Goal: Task Accomplishment & Management: Use online tool/utility

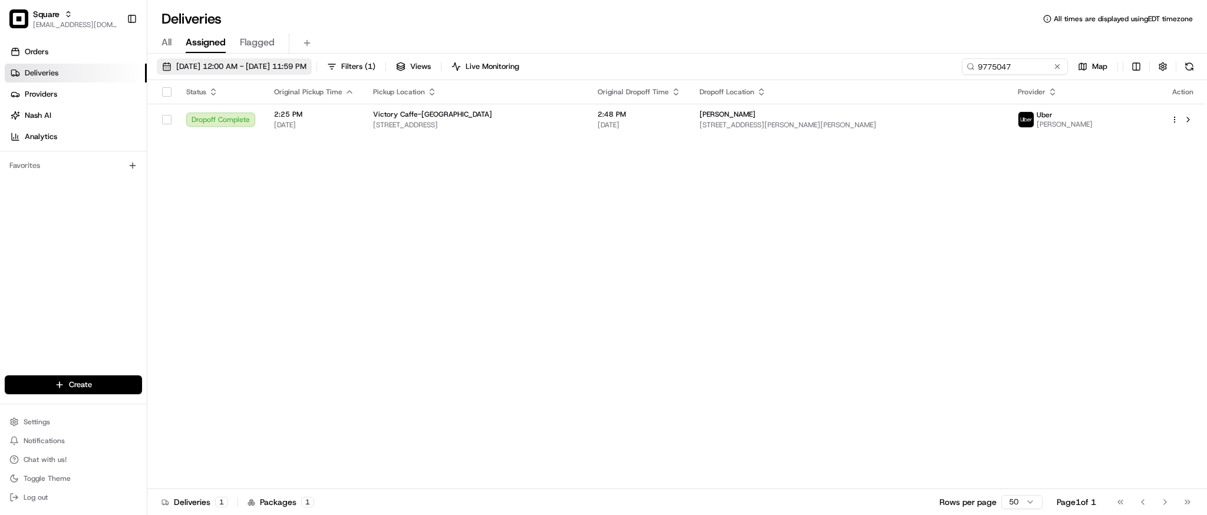
click at [200, 62] on span "08/18/2025 12:00 AM - 08/24/2025 11:59 PM" at bounding box center [241, 66] width 130 height 11
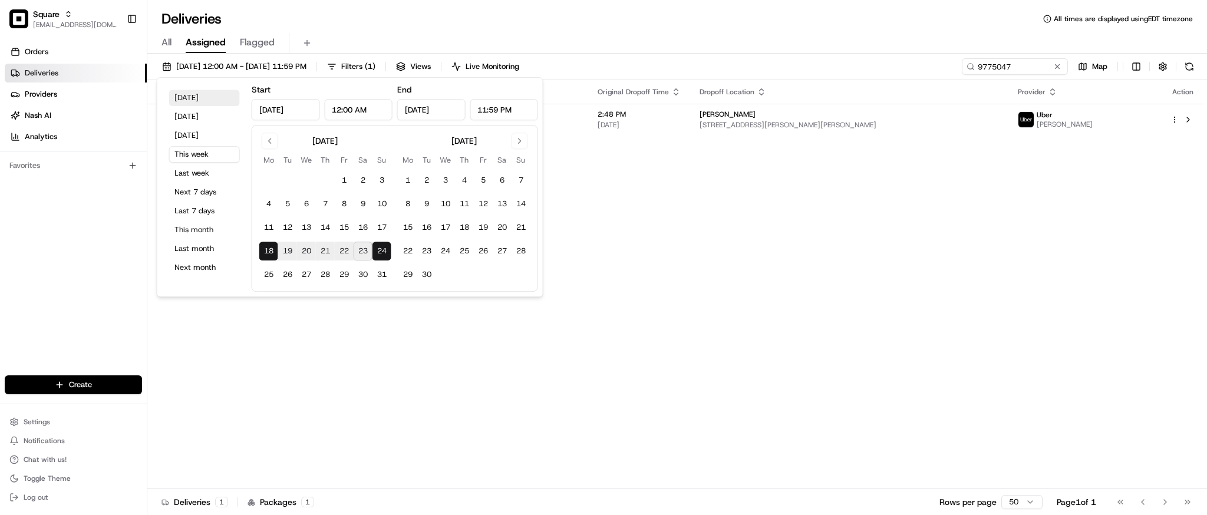
click at [194, 101] on button "Today" at bounding box center [204, 98] width 71 height 16
type input "Aug 23, 2025"
click at [199, 120] on button "Yesterday" at bounding box center [204, 116] width 71 height 16
type input "Aug 22, 2025"
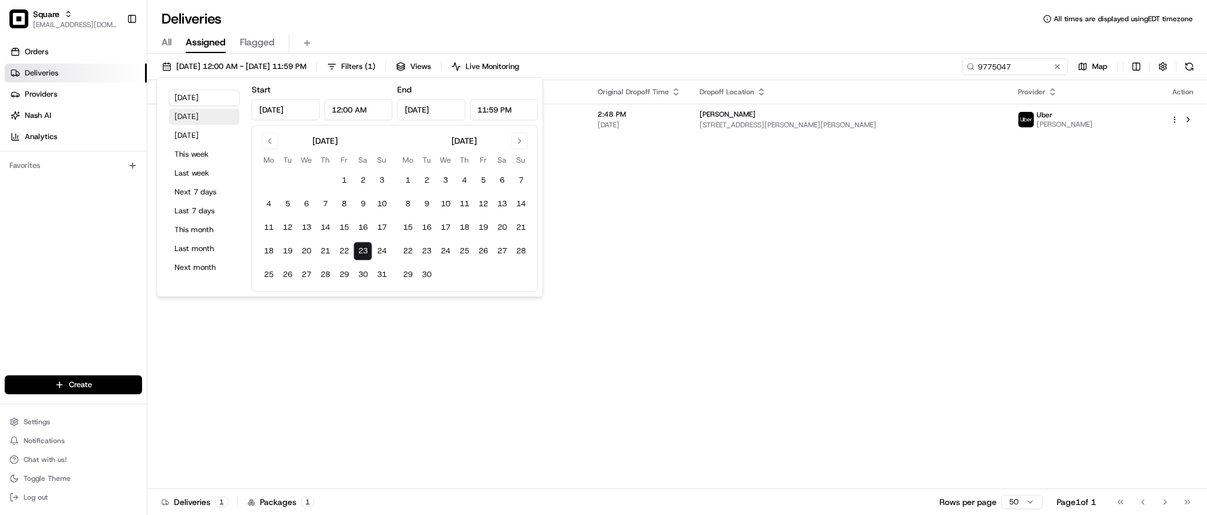
type input "Aug 22, 2025"
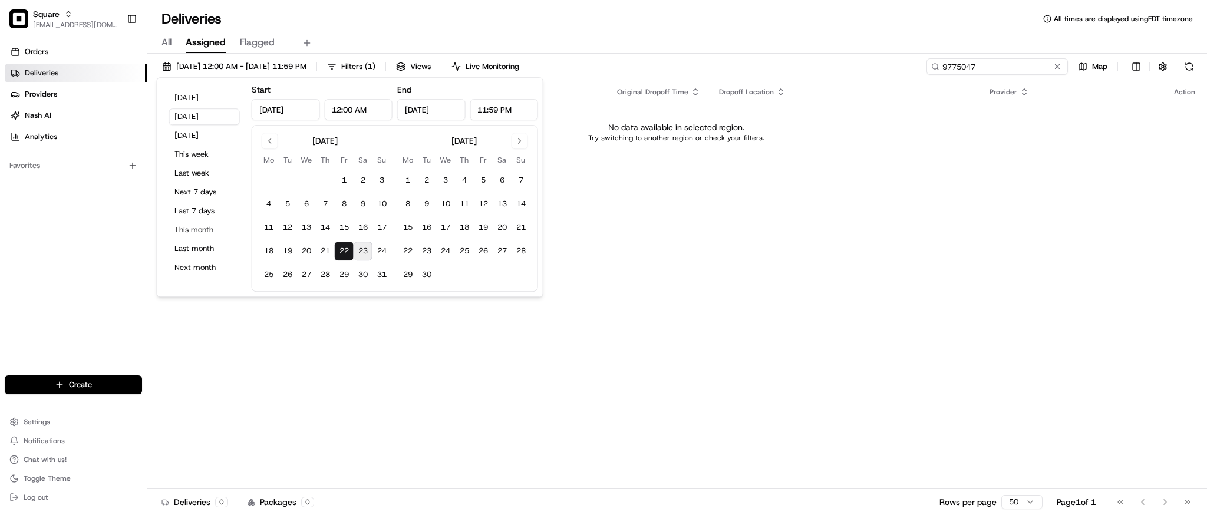
click at [1011, 64] on input "9775047" at bounding box center [996, 66] width 141 height 16
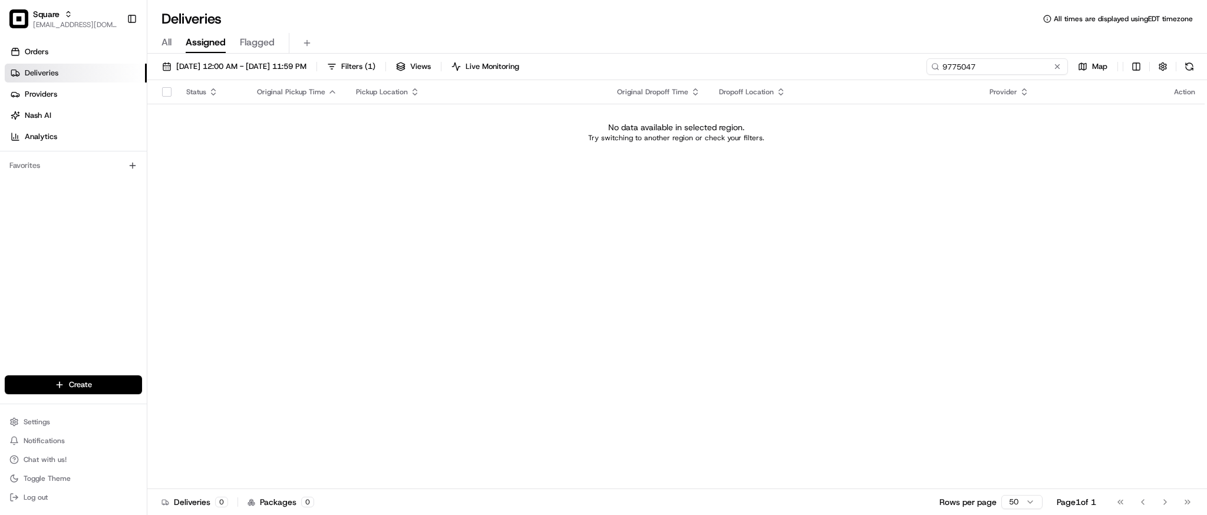
click at [1011, 64] on input "9775047" at bounding box center [996, 66] width 141 height 16
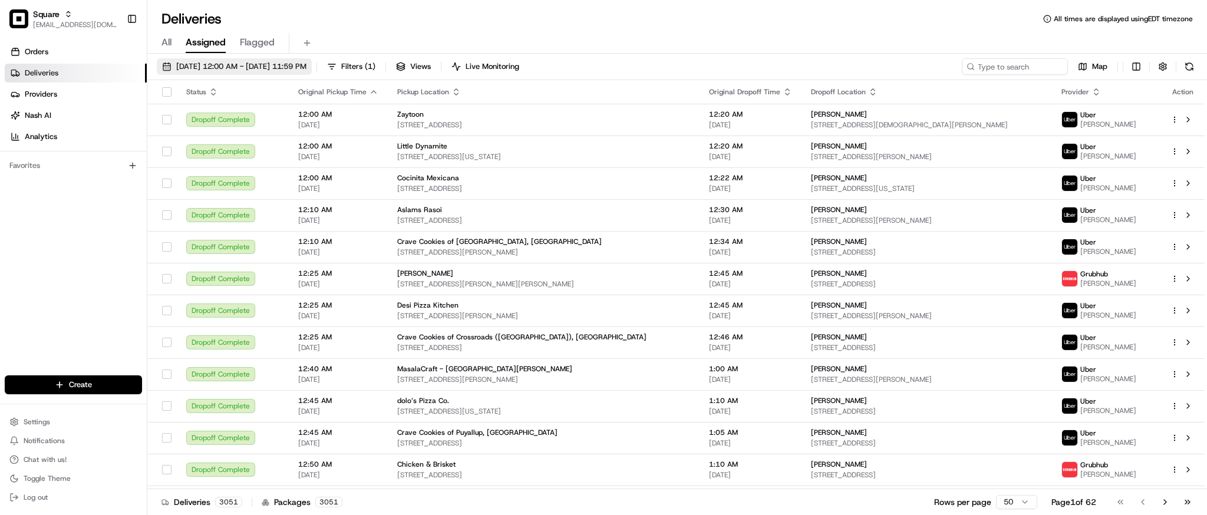
click at [237, 64] on span "08/22/2025 12:00 AM - 08/22/2025 11:59 PM" at bounding box center [241, 66] width 130 height 11
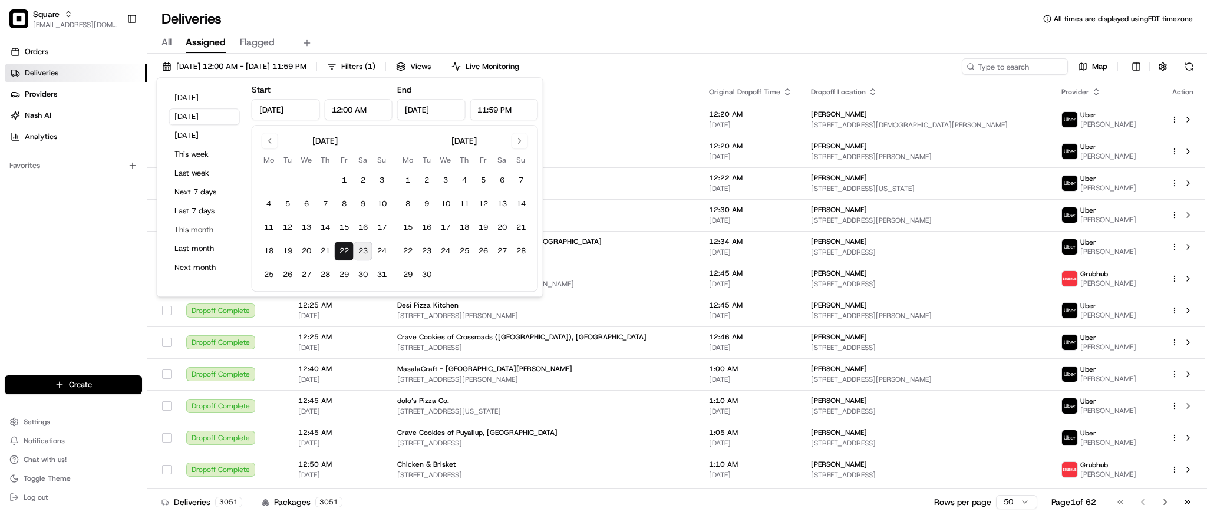
click at [366, 252] on button "23" at bounding box center [363, 251] width 19 height 19
type input "Aug 23, 2025"
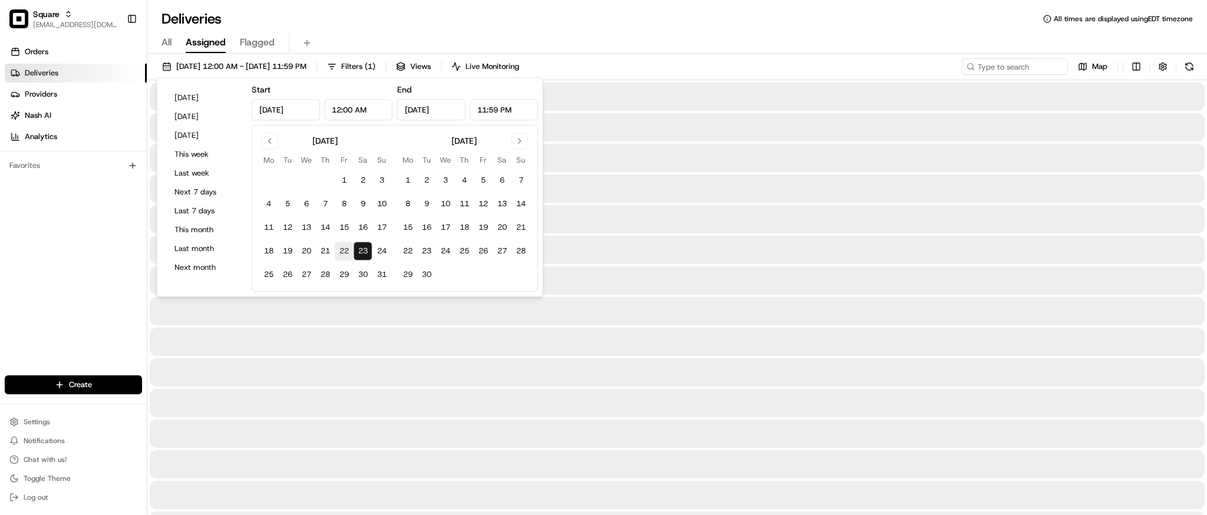
click at [342, 250] on button "22" at bounding box center [344, 251] width 19 height 19
type input "Aug 22, 2025"
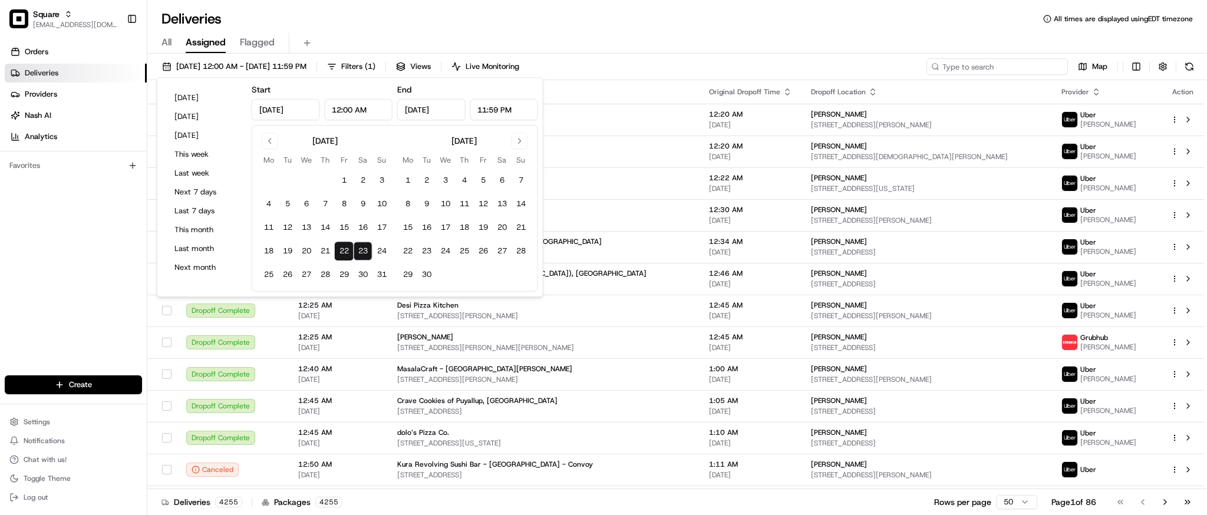
click at [1001, 65] on input at bounding box center [996, 66] width 141 height 16
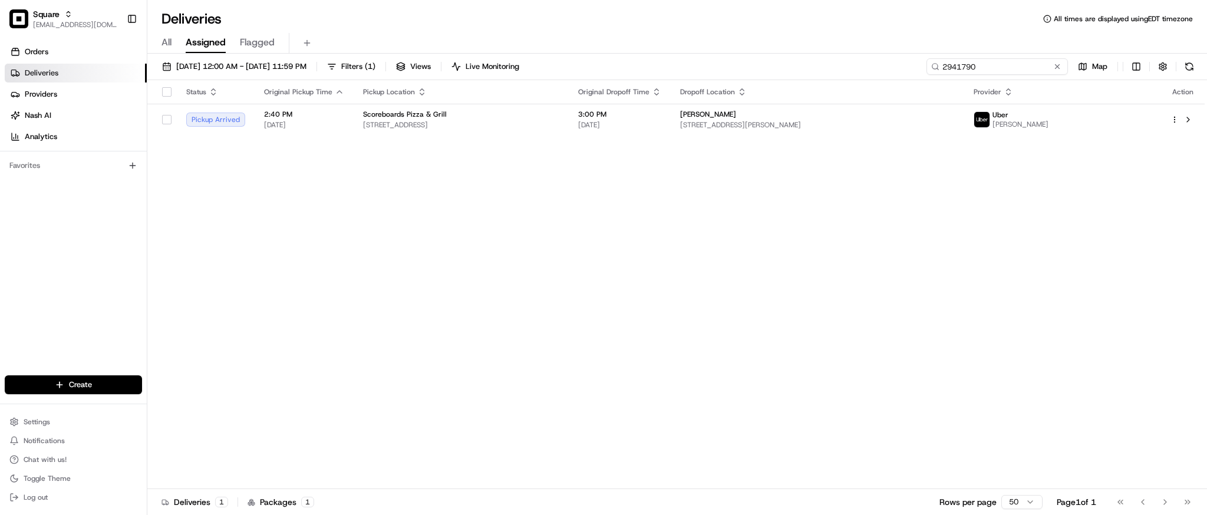
type input "2941790"
click at [531, 115] on div "Scoreboards Pizza & Grill" at bounding box center [461, 114] width 196 height 9
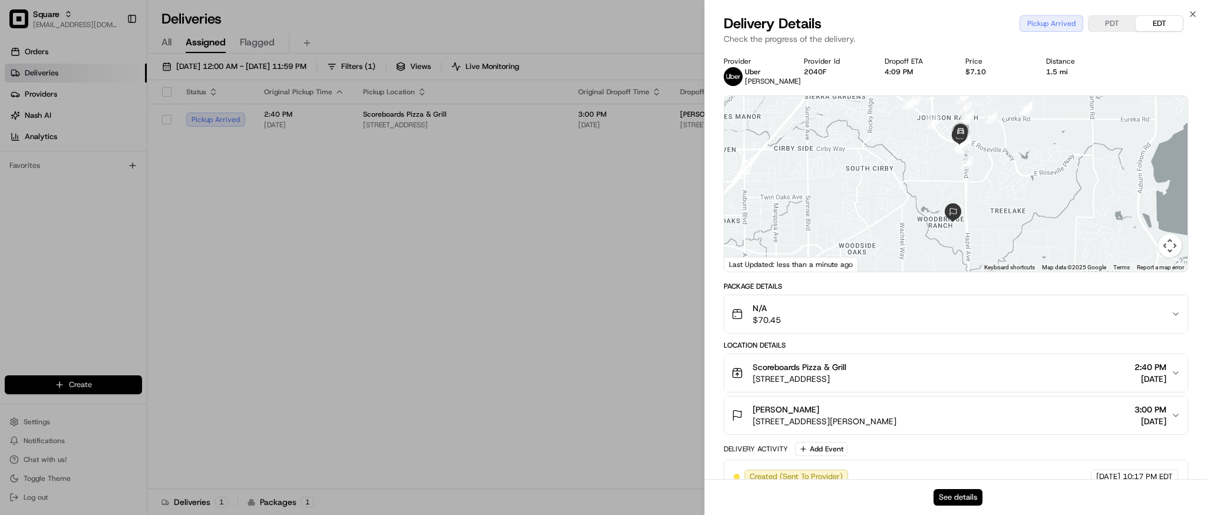
click at [951, 495] on button "See details" at bounding box center [957, 497] width 49 height 16
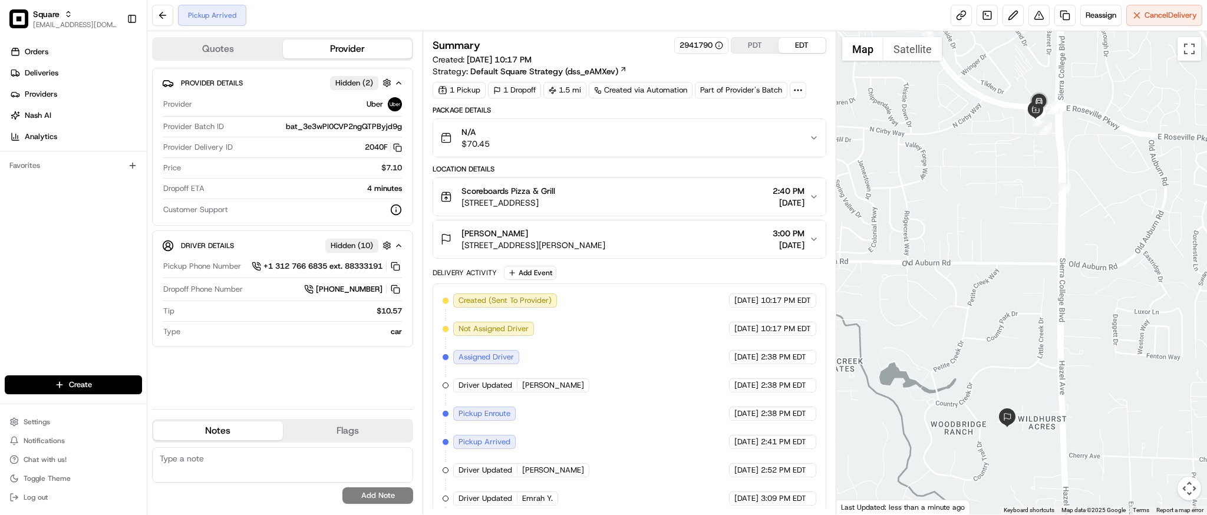
scroll to position [35, 0]
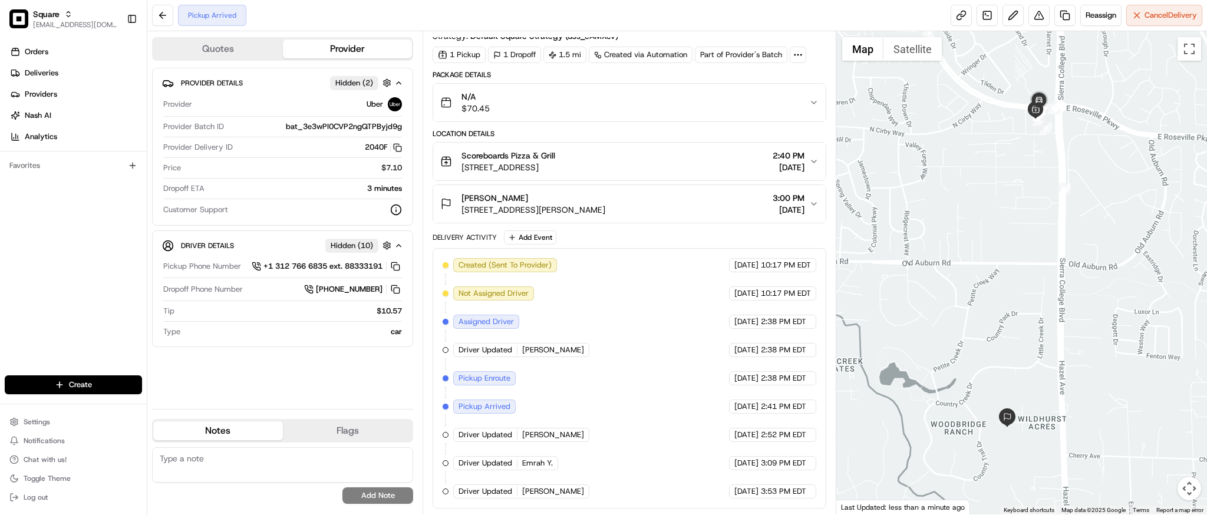
click at [1011, 159] on div at bounding box center [1021, 272] width 371 height 483
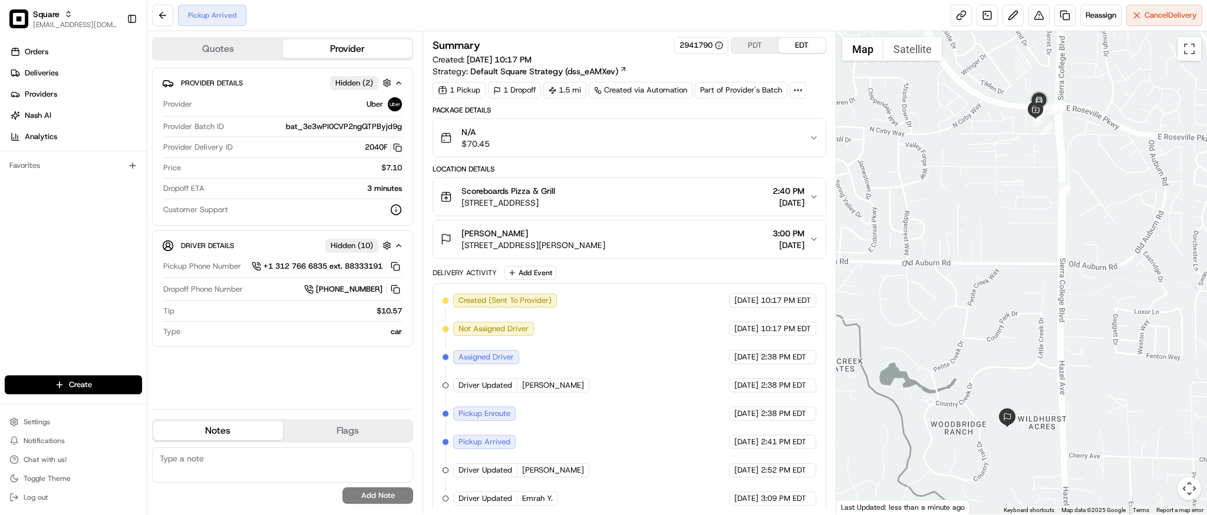
scroll to position [35, 0]
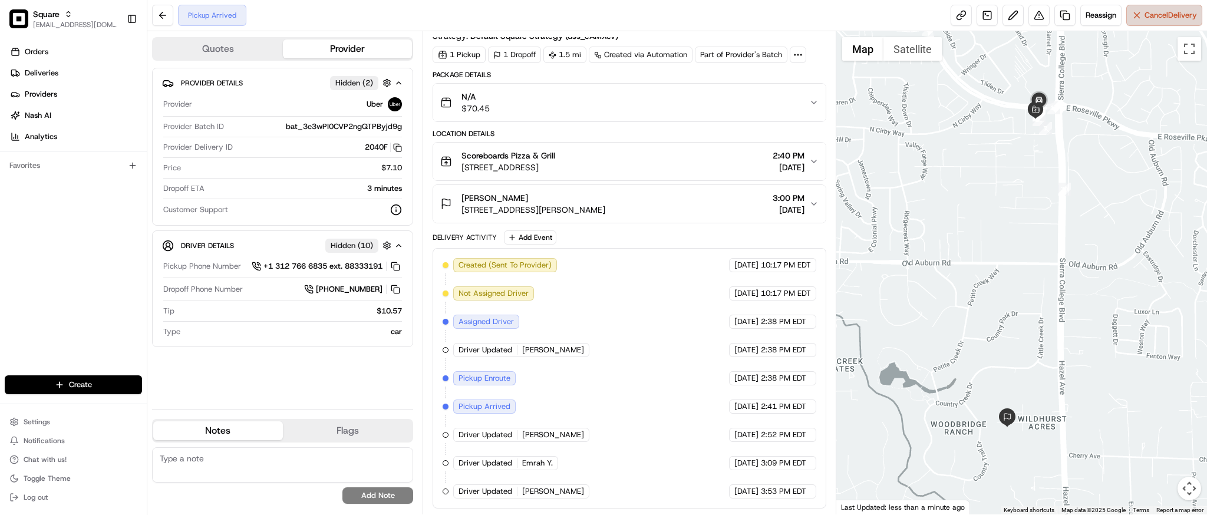
click at [1141, 22] on button "Cancel Delivery" at bounding box center [1164, 15] width 76 height 21
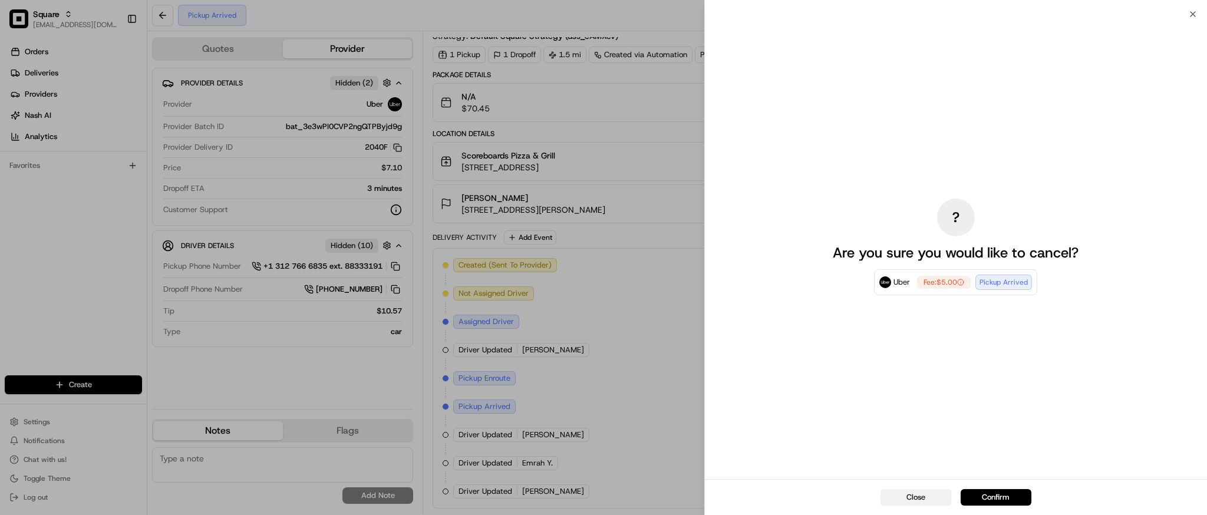
click at [919, 505] on button "Close" at bounding box center [915, 497] width 71 height 16
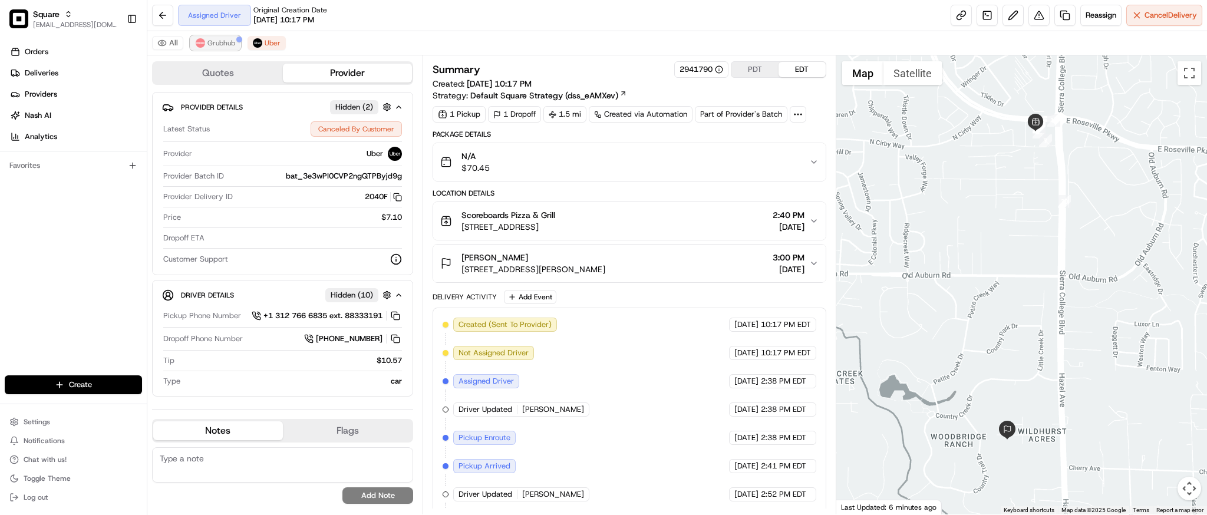
click at [213, 41] on span "Grubhub" at bounding box center [221, 42] width 28 height 9
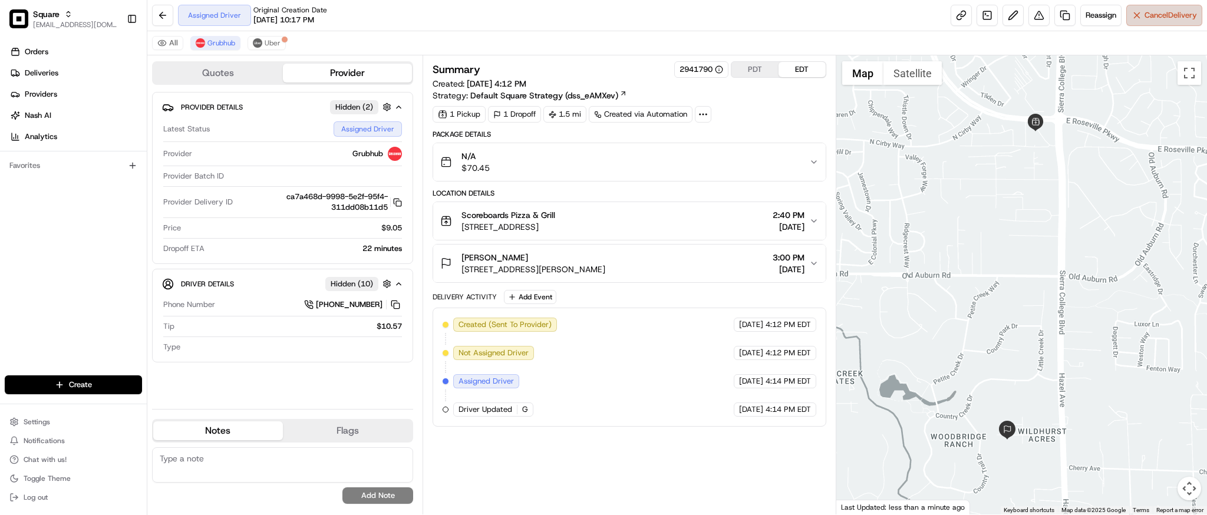
click at [1144, 15] on span "Cancel Delivery" at bounding box center [1170, 15] width 52 height 11
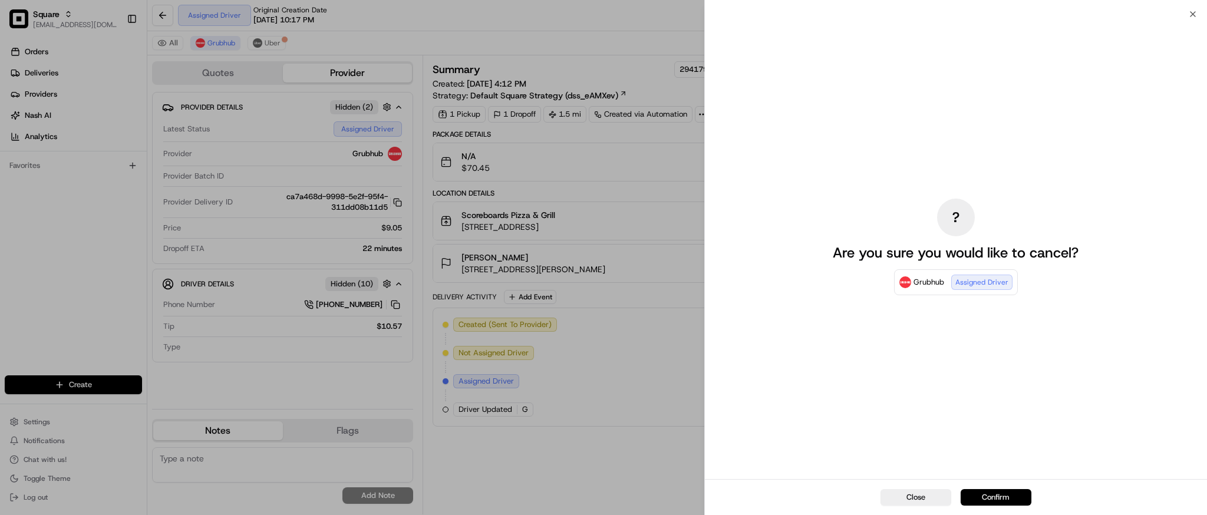
click at [1013, 495] on button "Confirm" at bounding box center [995, 497] width 71 height 16
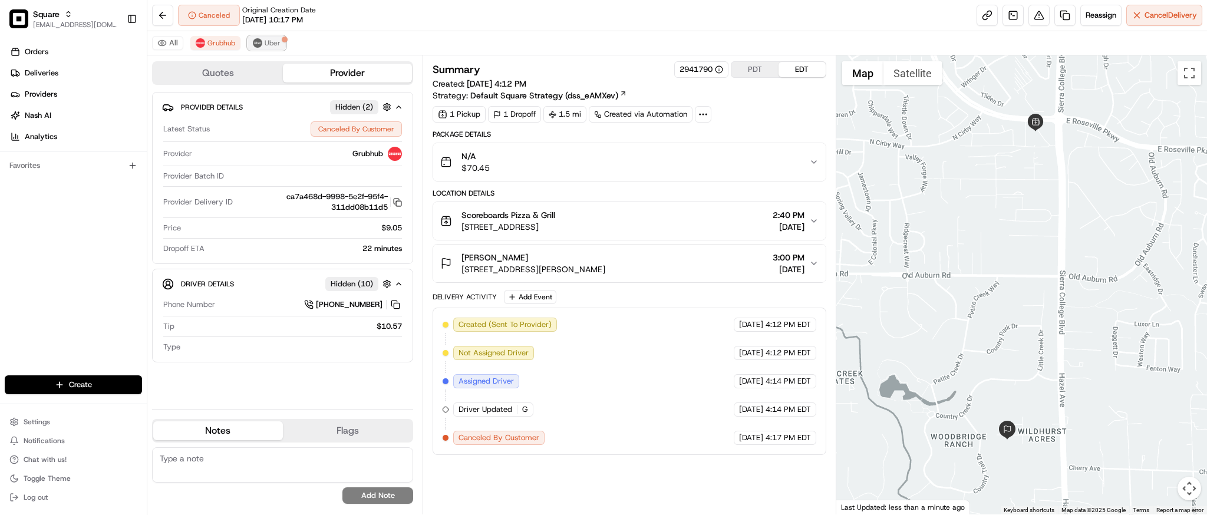
click at [275, 42] on span "Uber" at bounding box center [273, 42] width 16 height 9
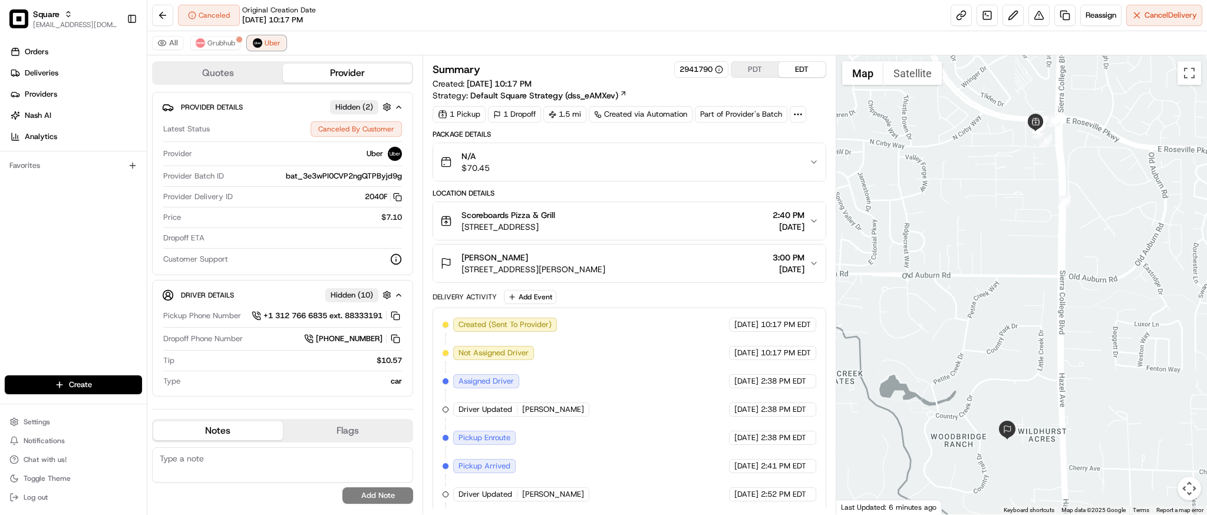
scroll to position [88, 0]
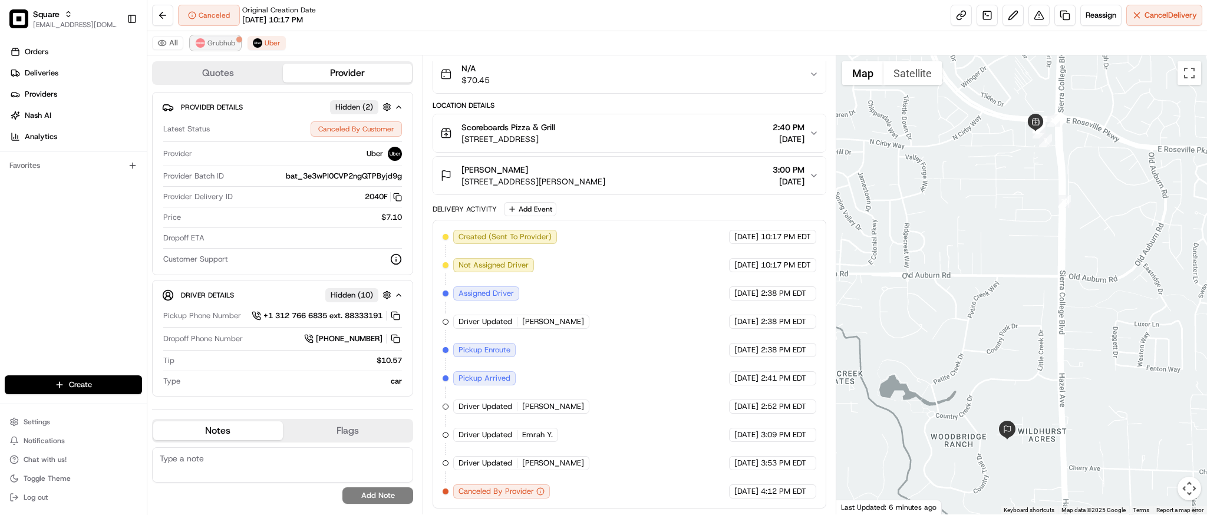
click at [217, 42] on span "Grubhub" at bounding box center [221, 42] width 28 height 9
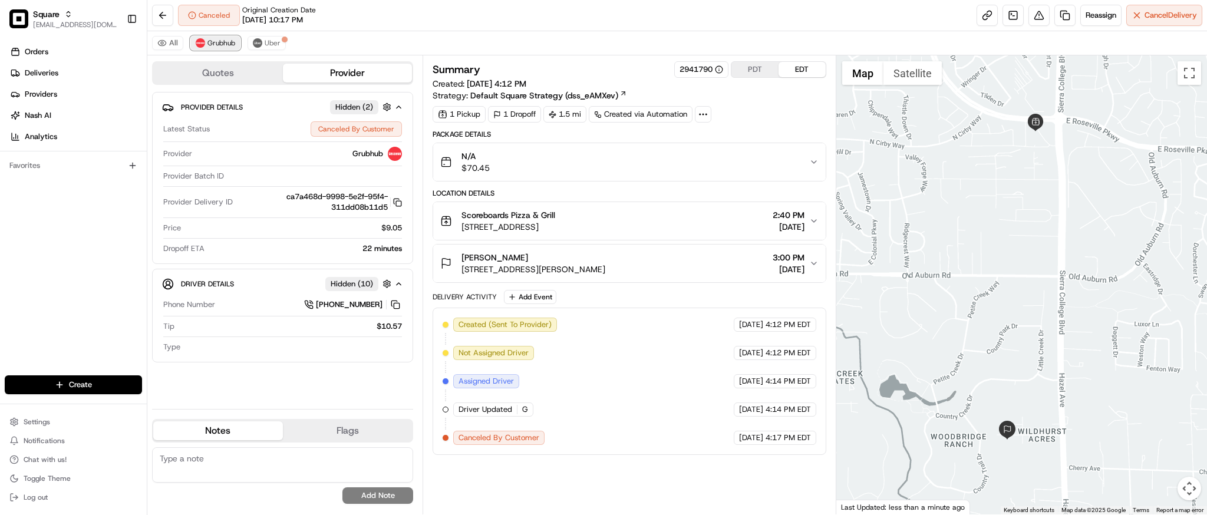
scroll to position [0, 0]
click at [235, 464] on textarea at bounding box center [282, 464] width 261 height 35
paste textarea "**Caller Information: merchant **Reason for Call: request to cancel delivery. C…"
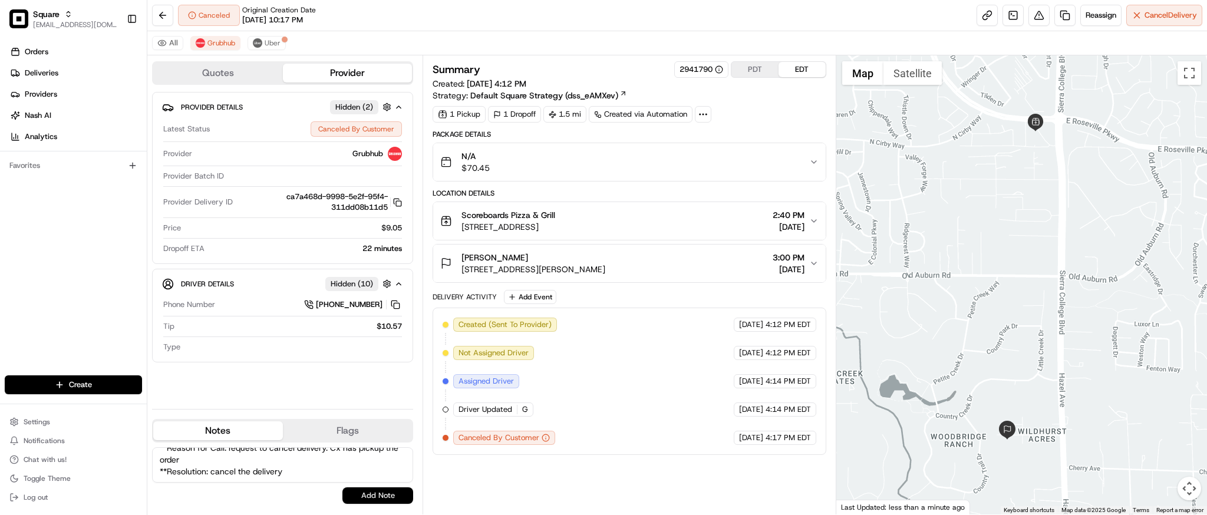
type textarea "**Caller Information: merchant **Reason for Call: request to cancel delivery. C…"
click at [387, 499] on button "Add Note" at bounding box center [377, 495] width 71 height 16
